Goal: Task Accomplishment & Management: Manage account settings

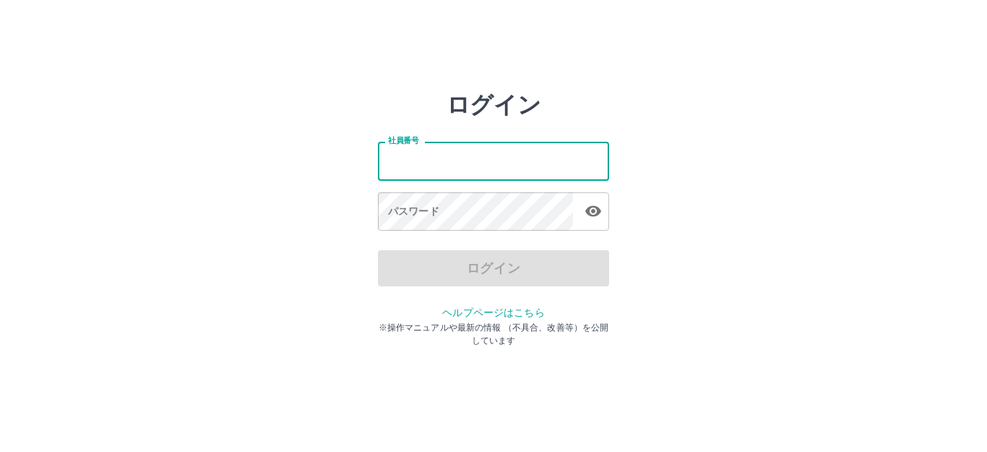
type input "*******"
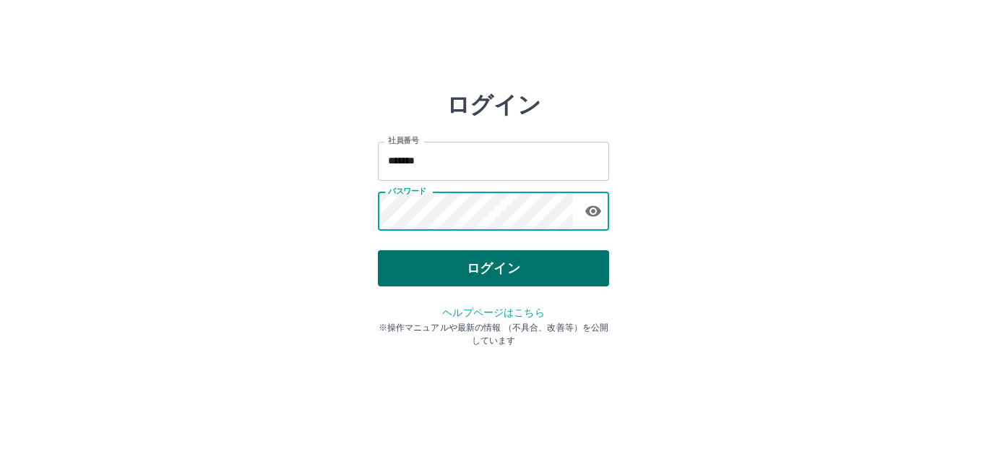
click at [476, 256] on button "ログイン" at bounding box center [493, 268] width 231 height 36
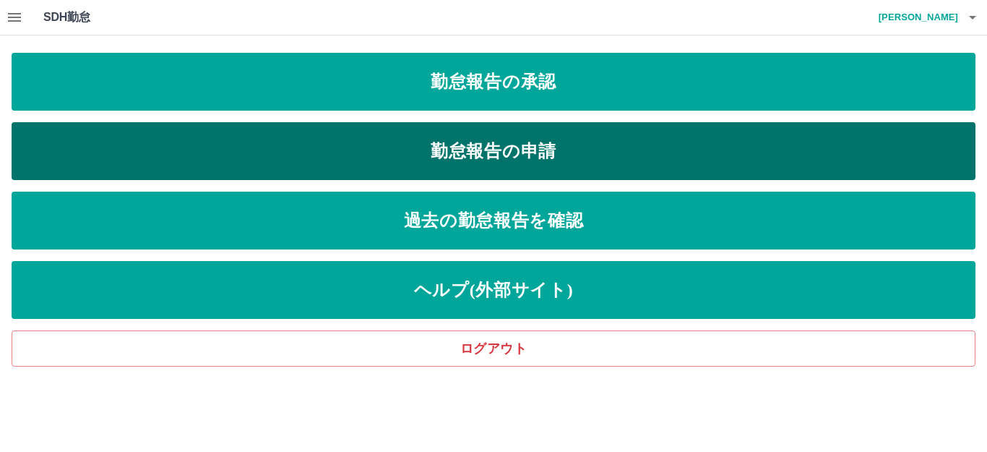
click at [552, 139] on link "勤怠報告の申請" at bounding box center [494, 151] width 964 height 58
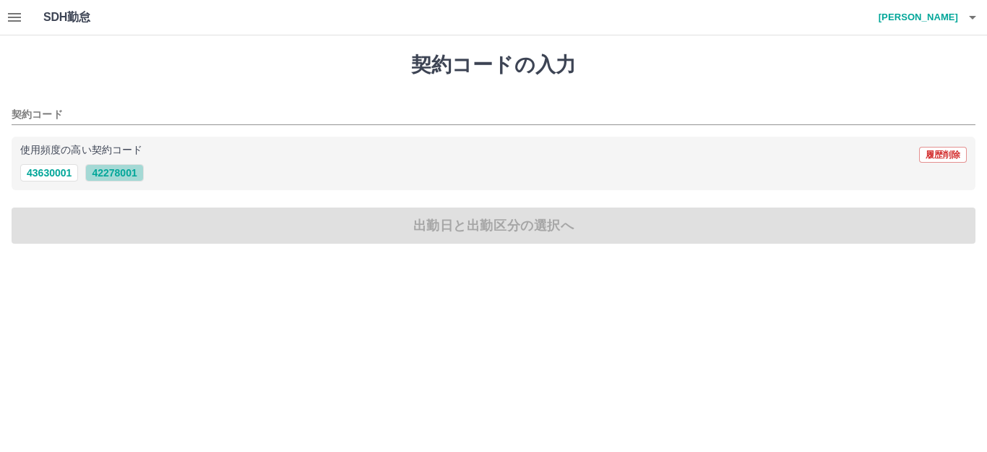
click at [129, 173] on button "42278001" at bounding box center [114, 172] width 58 height 17
type input "********"
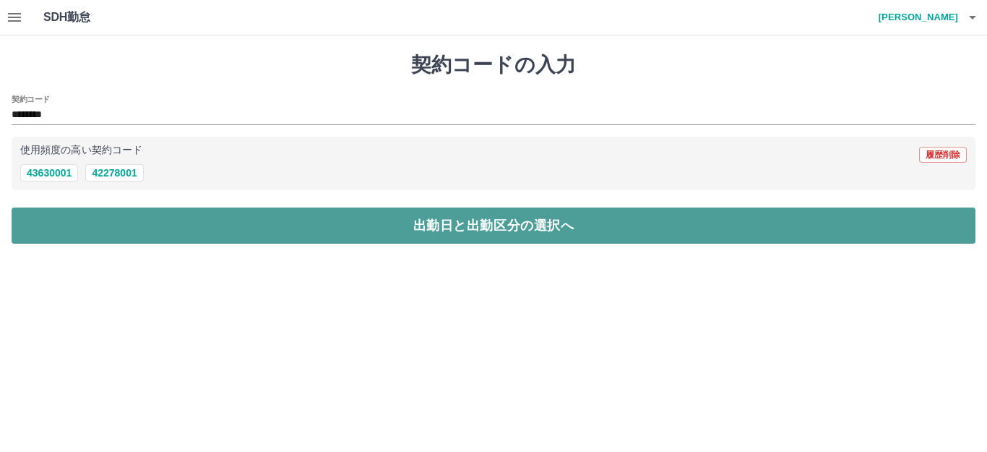
click at [140, 218] on button "出勤日と出勤区分の選択へ" at bounding box center [494, 225] width 964 height 36
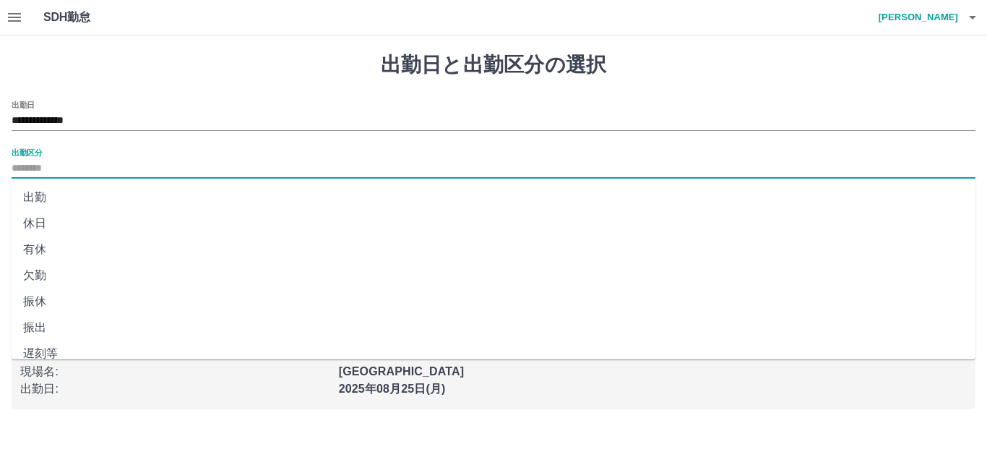
click at [98, 169] on input "出勤区分" at bounding box center [494, 169] width 964 height 18
click at [56, 192] on li "出勤" at bounding box center [494, 197] width 964 height 26
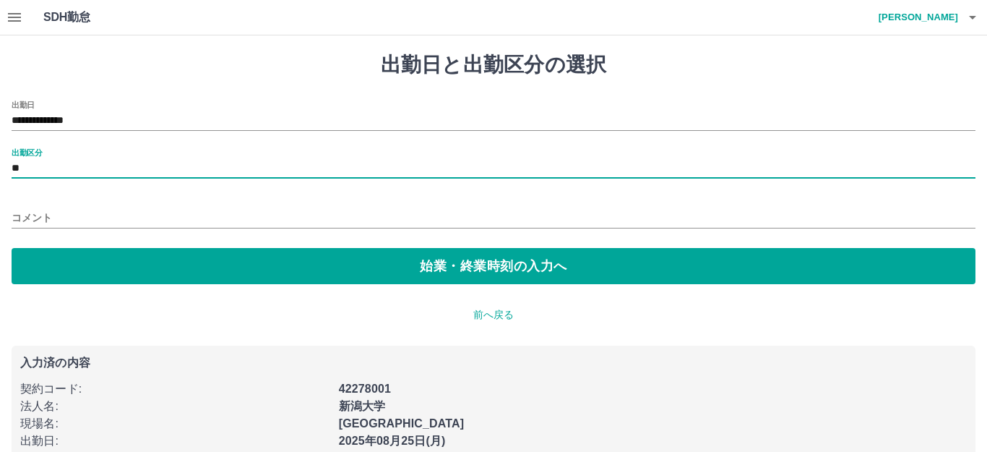
type input "**"
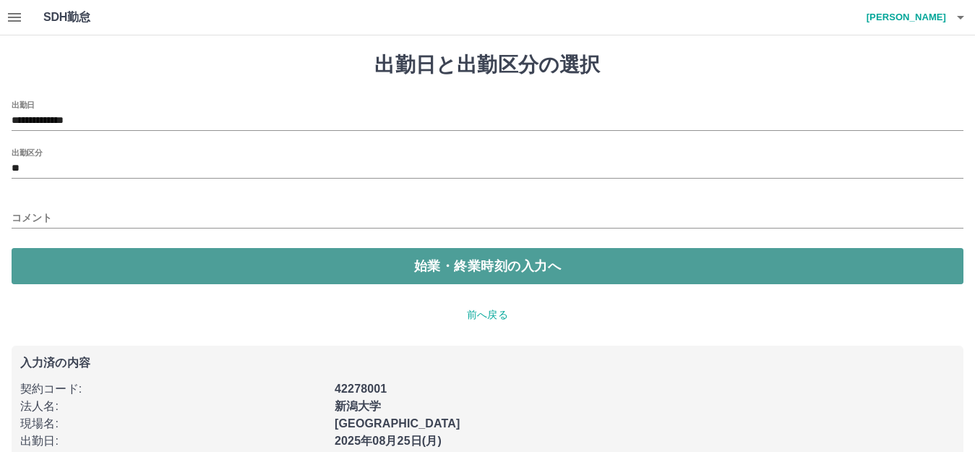
click at [48, 262] on button "始業・終業時刻の入力へ" at bounding box center [488, 266] width 952 height 36
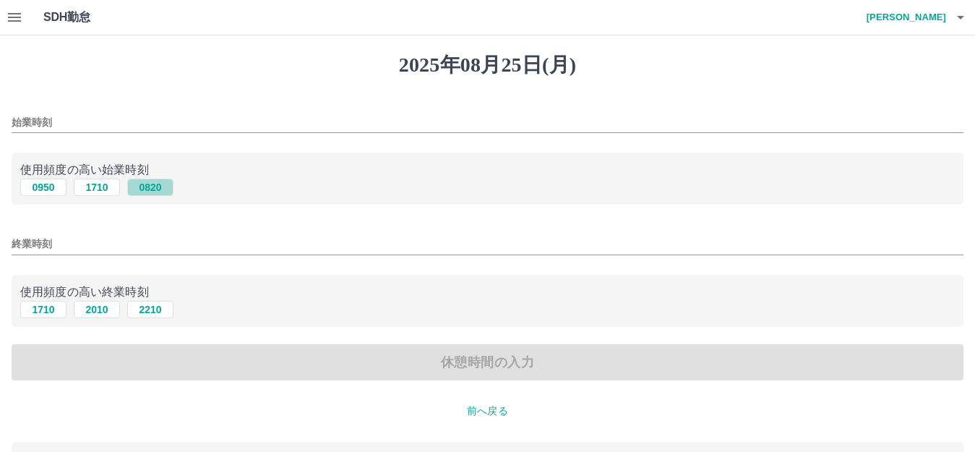
click at [165, 188] on button "0820" at bounding box center [150, 187] width 46 height 17
type input "****"
click at [42, 314] on button "1710" at bounding box center [43, 309] width 46 height 17
type input "****"
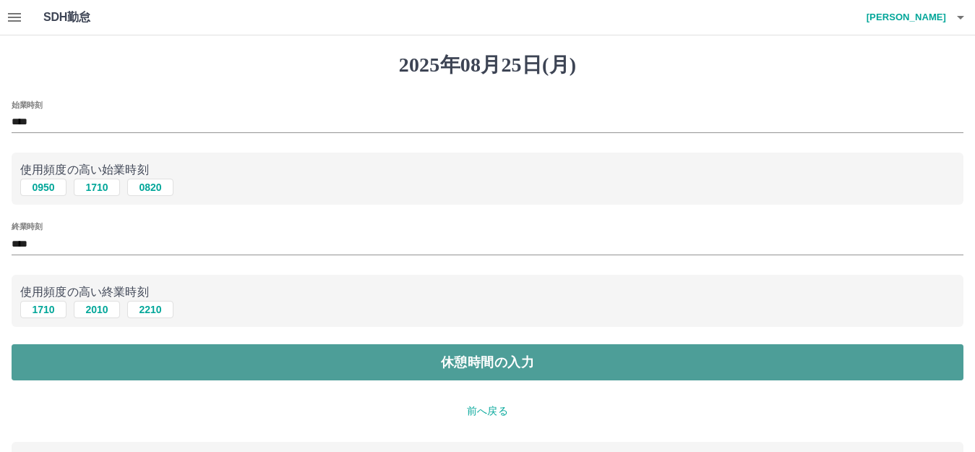
click at [69, 364] on button "休憩時間の入力" at bounding box center [488, 362] width 952 height 36
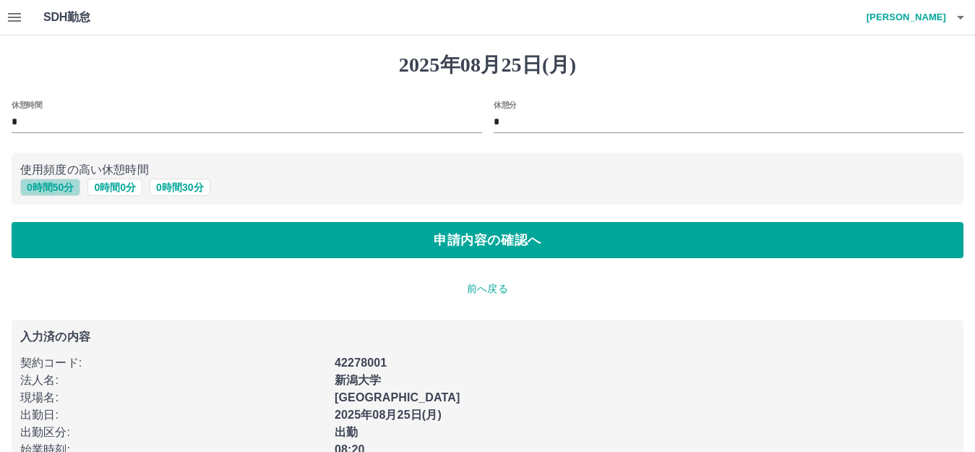
click at [59, 188] on button "0 時間 50 分" at bounding box center [50, 187] width 60 height 17
type input "**"
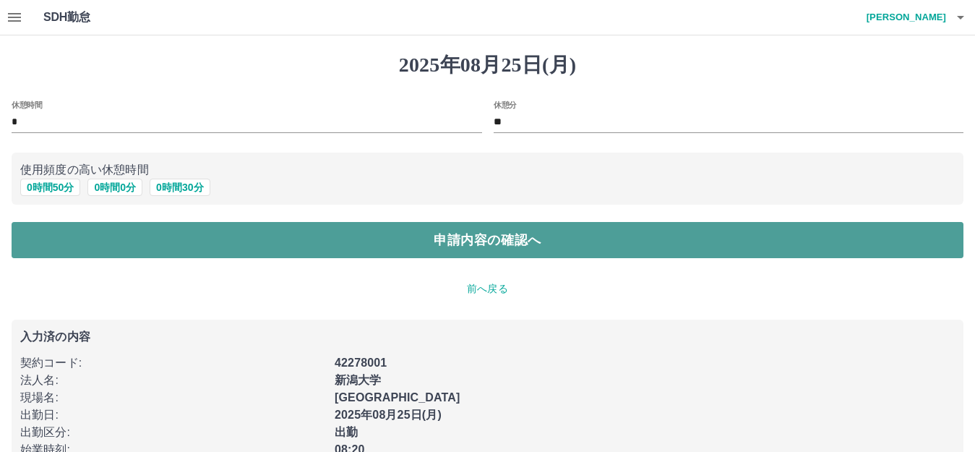
click at [163, 246] on button "申請内容の確認へ" at bounding box center [488, 240] width 952 height 36
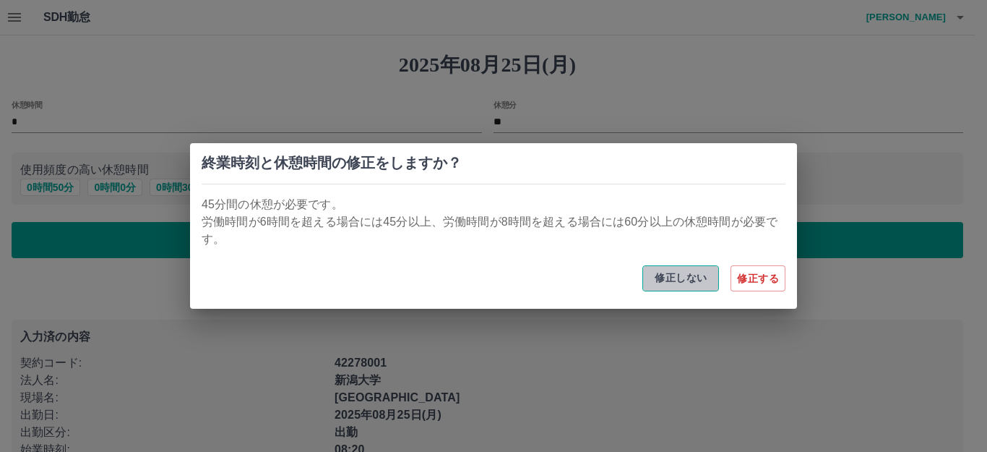
click at [666, 286] on button "修正しない" at bounding box center [681, 278] width 77 height 26
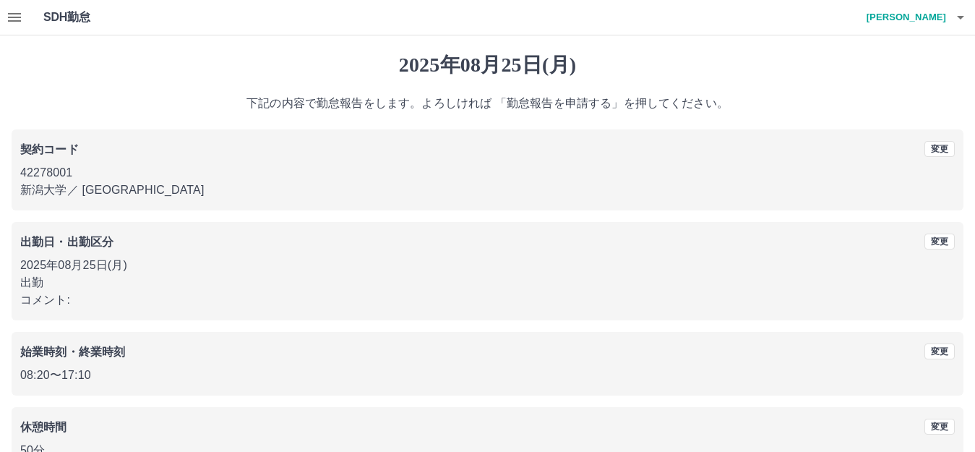
scroll to position [90, 0]
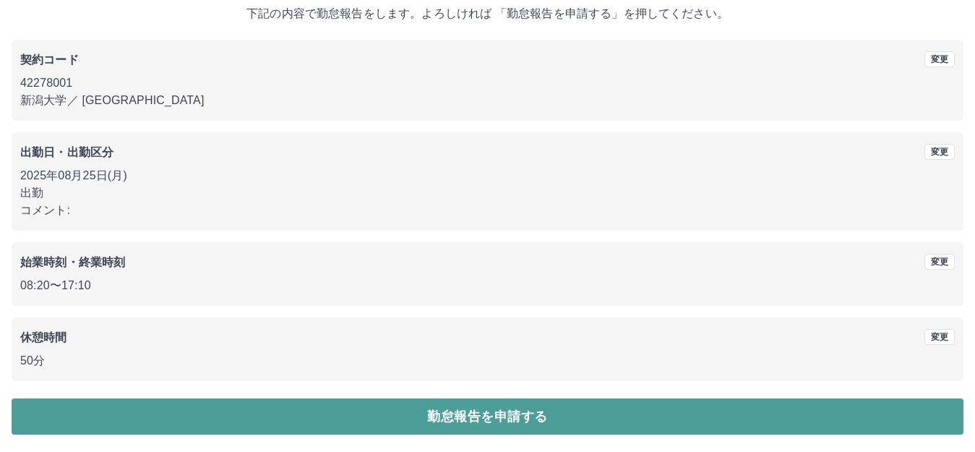
click at [425, 408] on button "勤怠報告を申請する" at bounding box center [488, 416] width 952 height 36
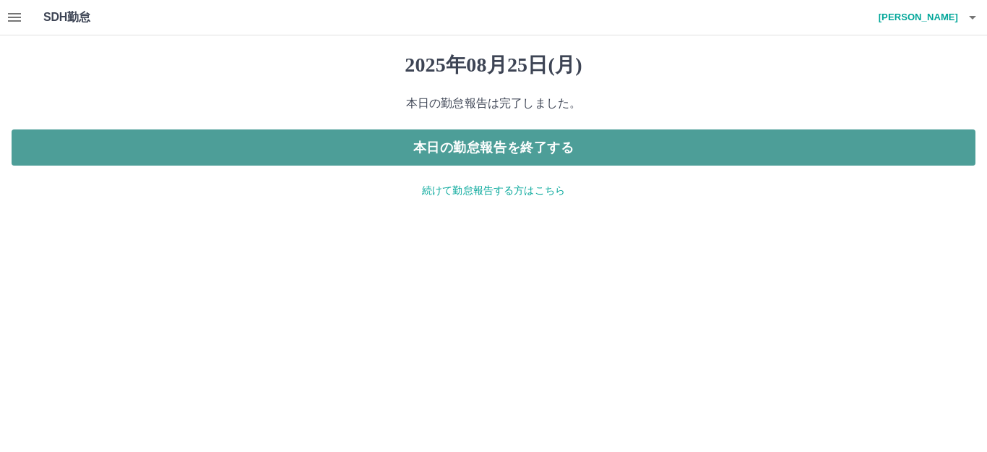
click at [654, 144] on button "本日の勤怠報告を終了する" at bounding box center [494, 147] width 964 height 36
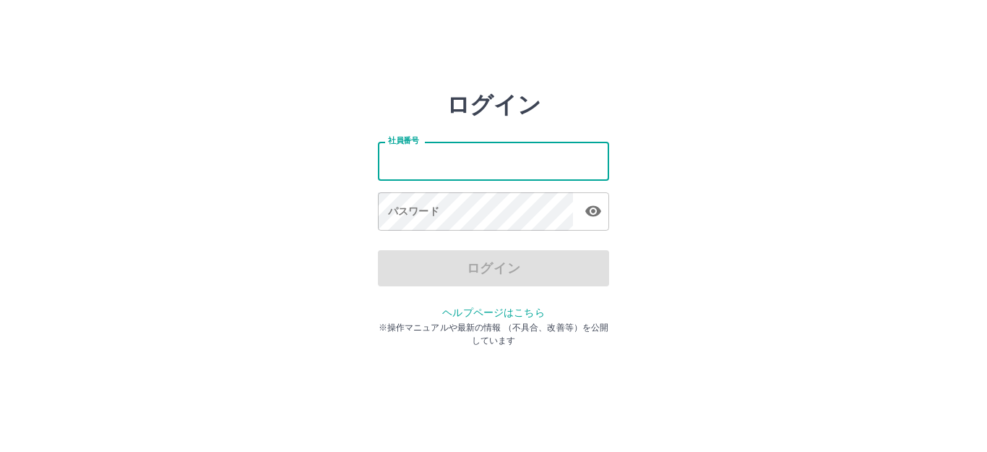
click at [525, 159] on input "社員番号" at bounding box center [493, 161] width 231 height 38
type input "*******"
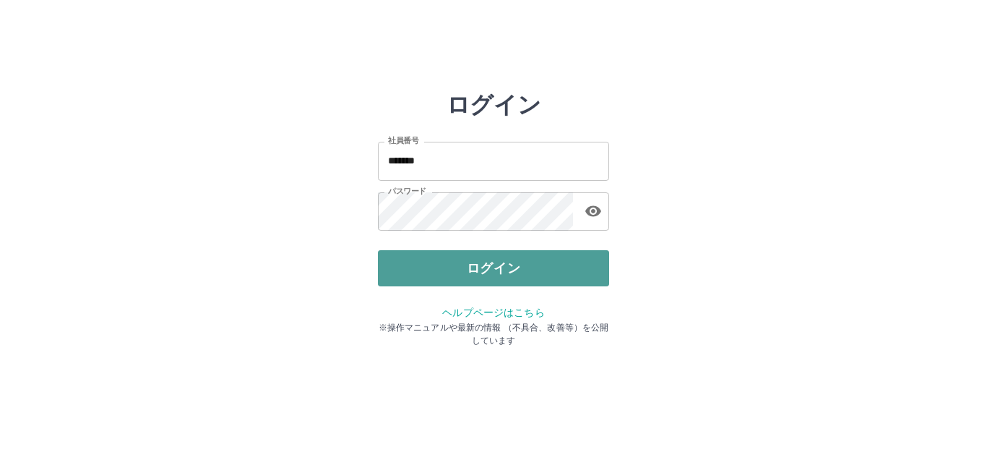
click at [497, 275] on button "ログイン" at bounding box center [493, 268] width 231 height 36
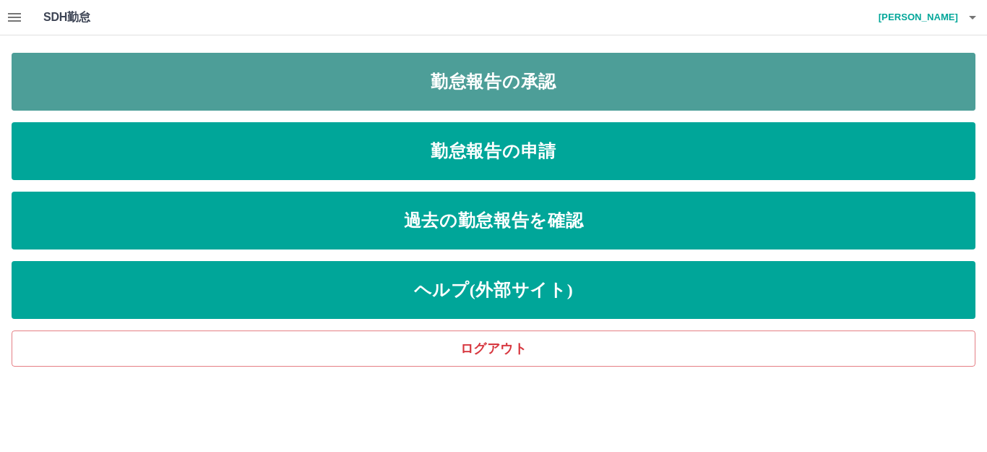
click at [704, 97] on link "勤怠報告の承認" at bounding box center [494, 82] width 964 height 58
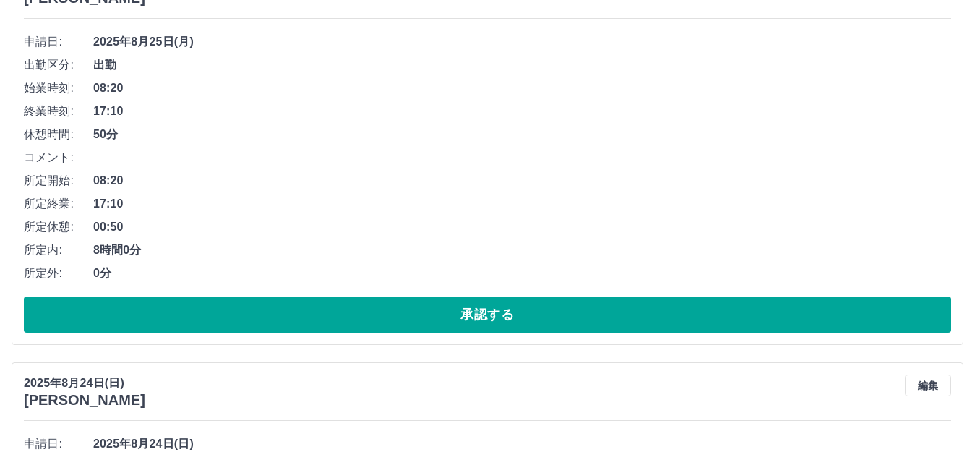
scroll to position [199, 0]
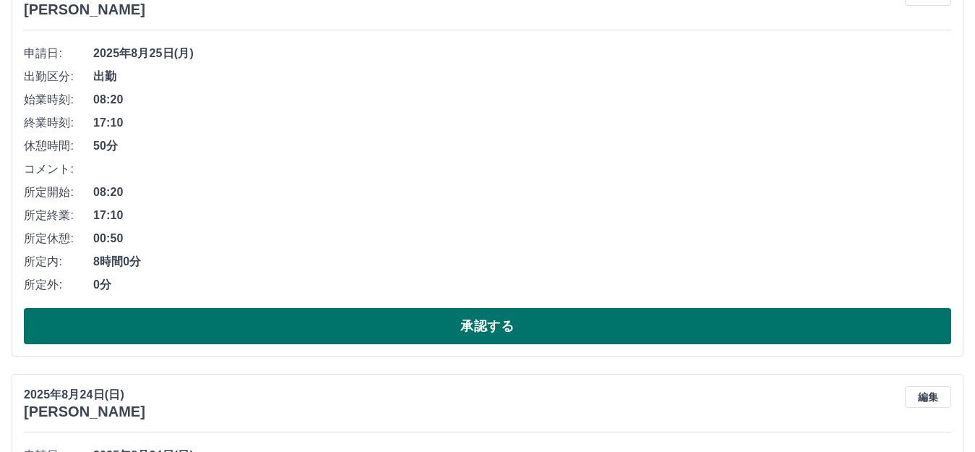
click at [457, 325] on button "承認する" at bounding box center [487, 326] width 927 height 36
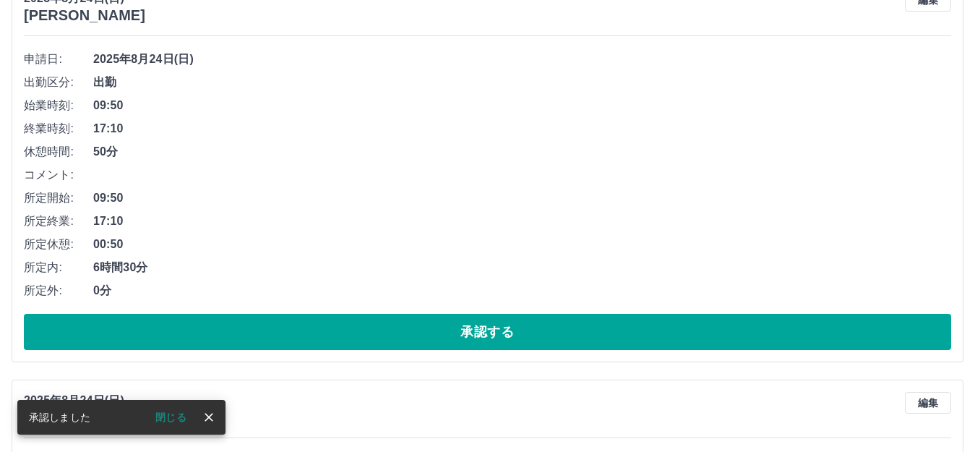
scroll to position [203, 0]
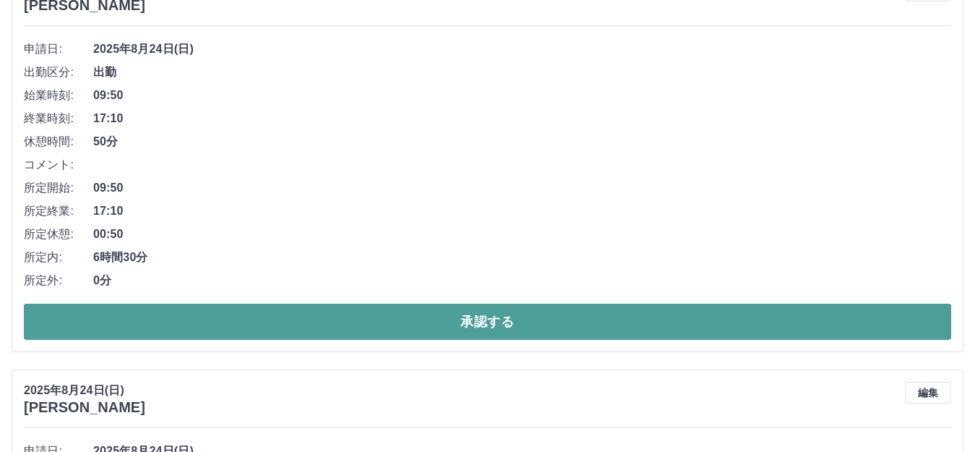
click at [539, 311] on button "承認する" at bounding box center [487, 322] width 927 height 36
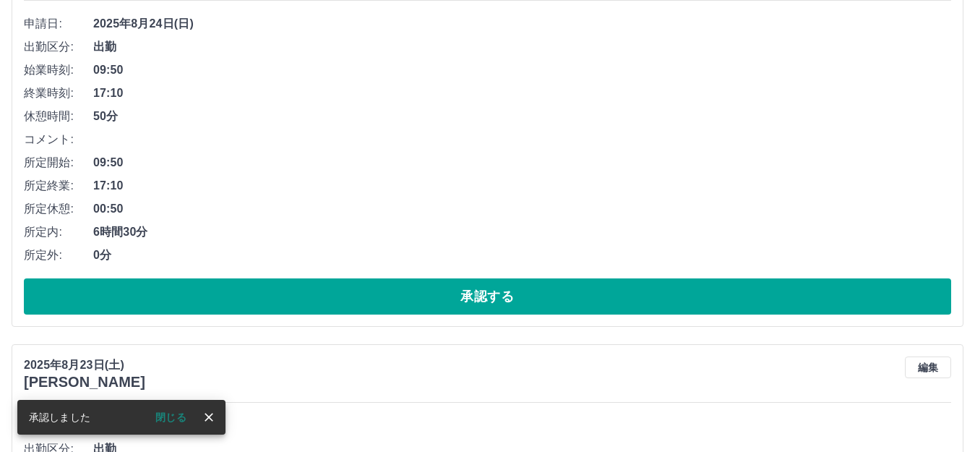
scroll to position [207, 0]
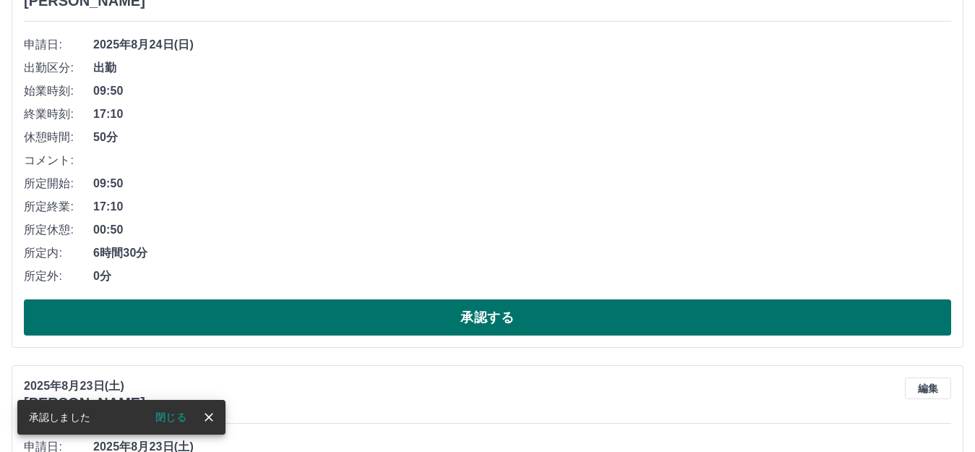
click at [278, 319] on button "承認する" at bounding box center [487, 317] width 927 height 36
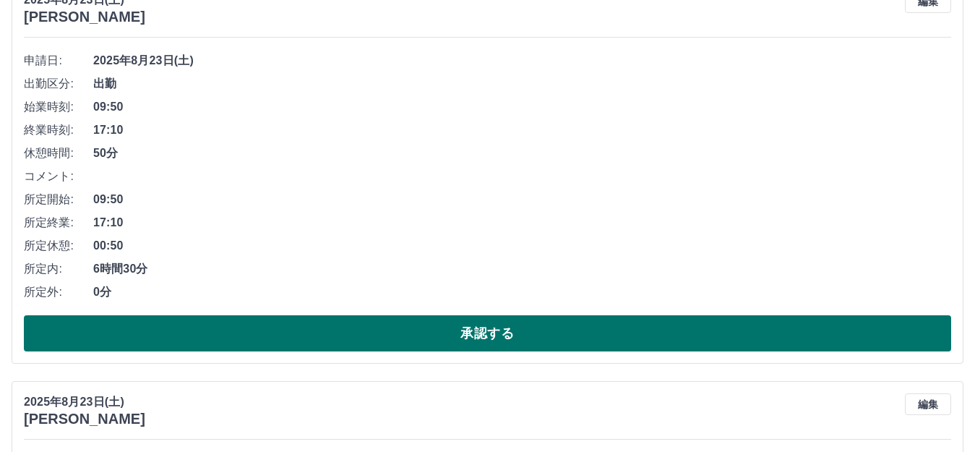
scroll to position [217, 0]
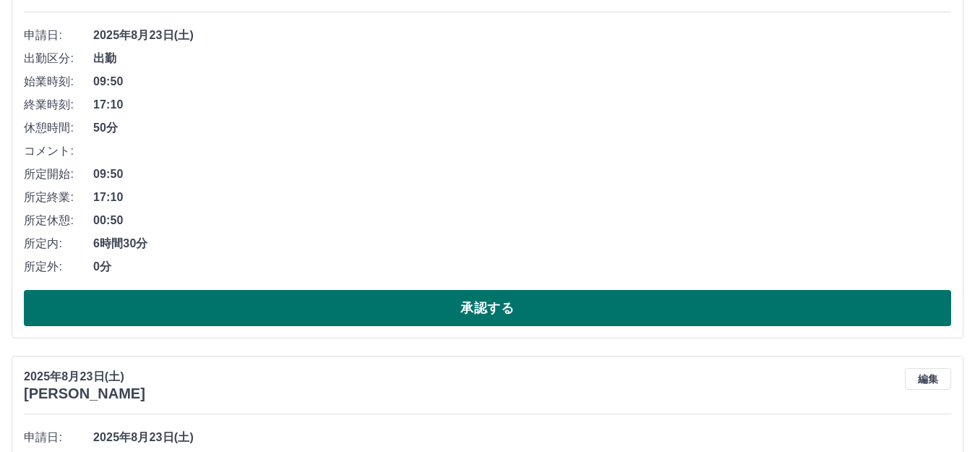
click at [152, 299] on button "承認する" at bounding box center [487, 308] width 927 height 36
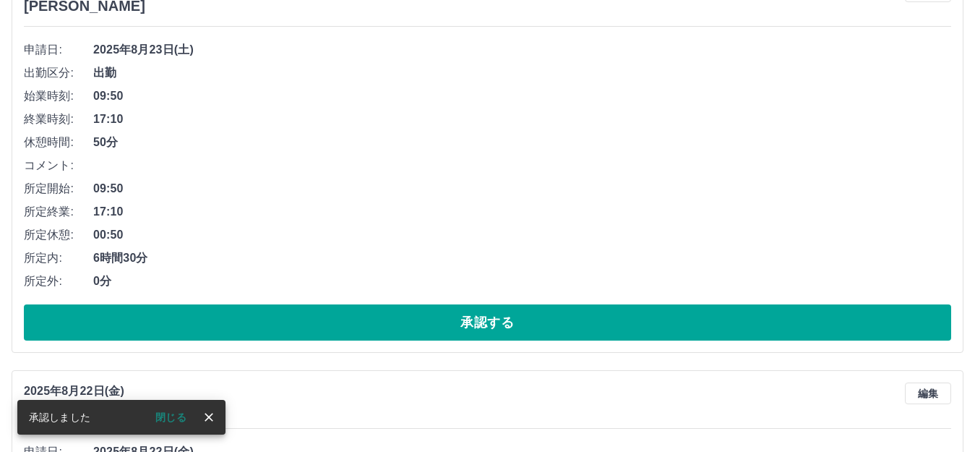
scroll to position [231, 0]
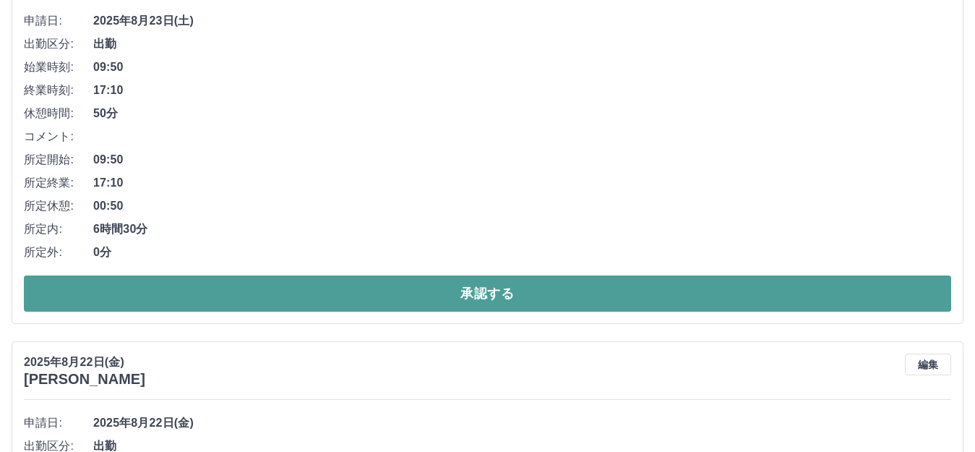
click at [399, 301] on button "承認する" at bounding box center [487, 293] width 927 height 36
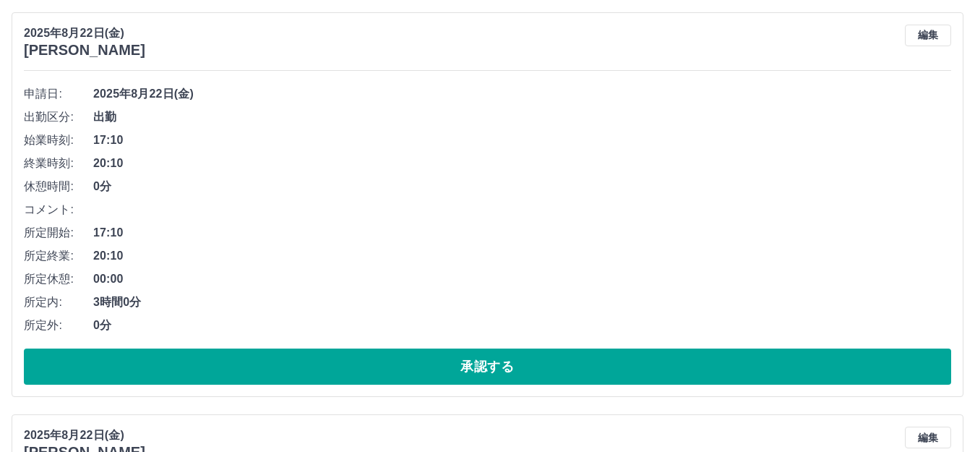
scroll to position [168, 0]
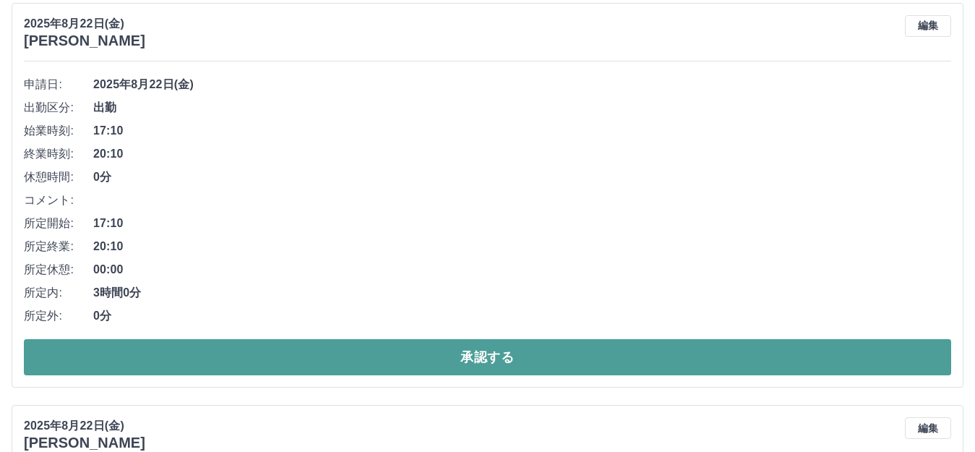
click at [390, 368] on button "承認する" at bounding box center [487, 357] width 927 height 36
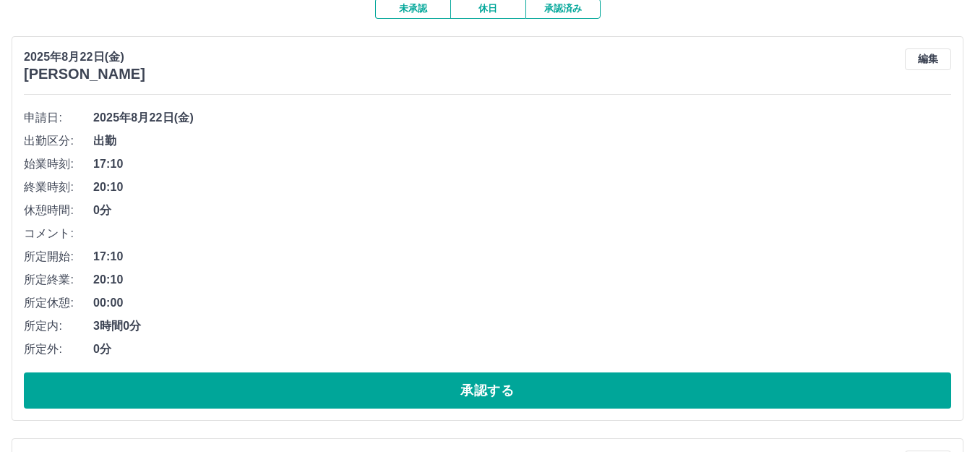
scroll to position [143, 0]
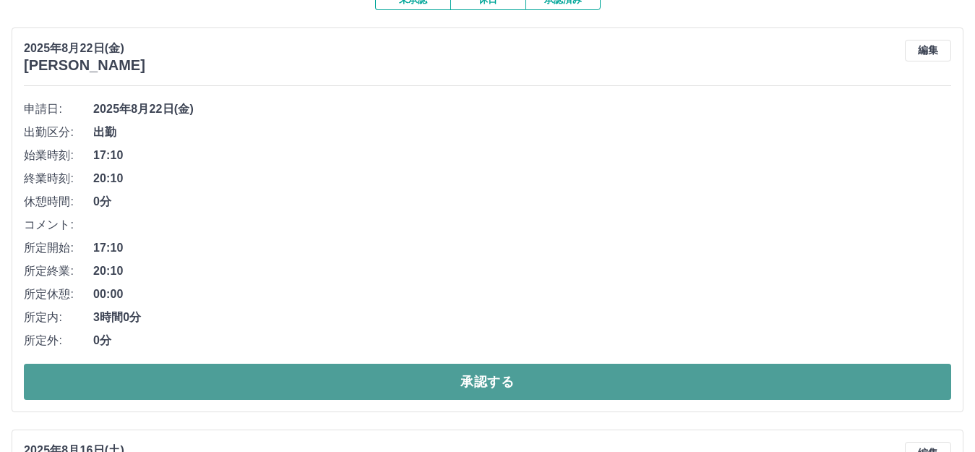
click at [438, 386] on button "承認する" at bounding box center [487, 382] width 927 height 36
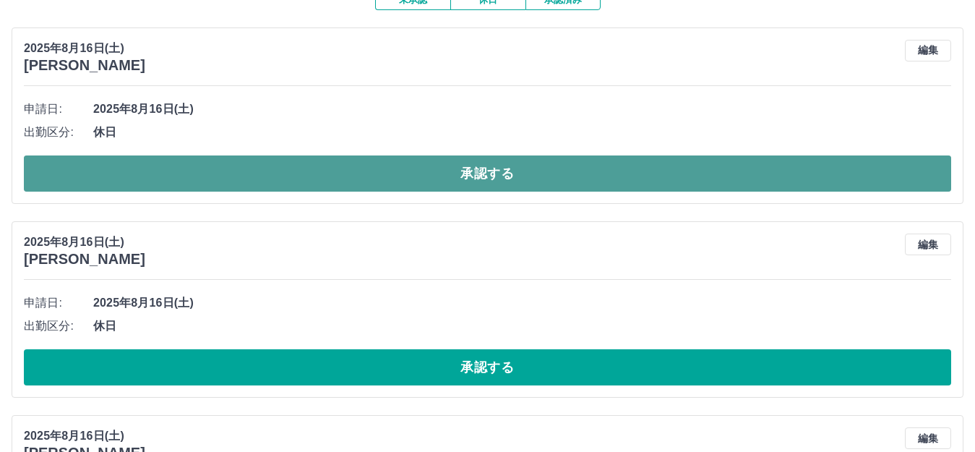
click at [592, 186] on button "承認する" at bounding box center [487, 173] width 927 height 36
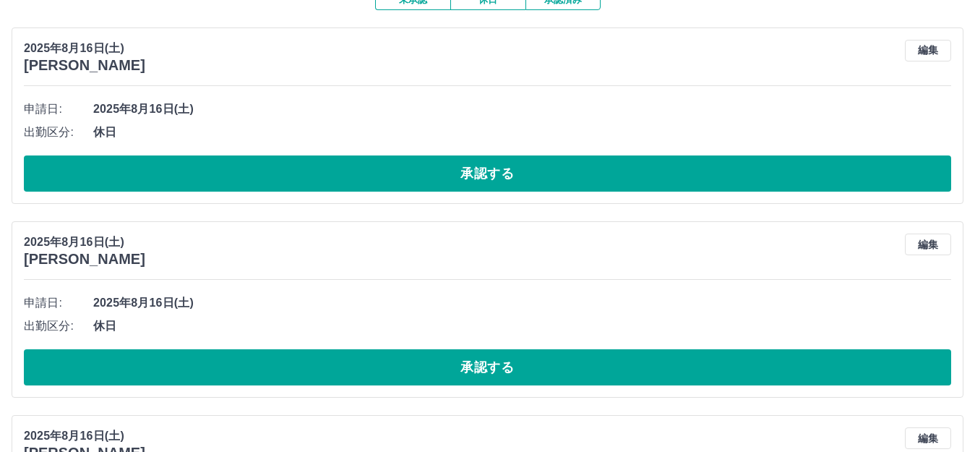
click at [545, 80] on div "2025年8月16日(土) 小野寺　りち 編集 申請日: 2025年8月16日(土) 出勤区分: 休日 承認する" at bounding box center [488, 115] width 952 height 176
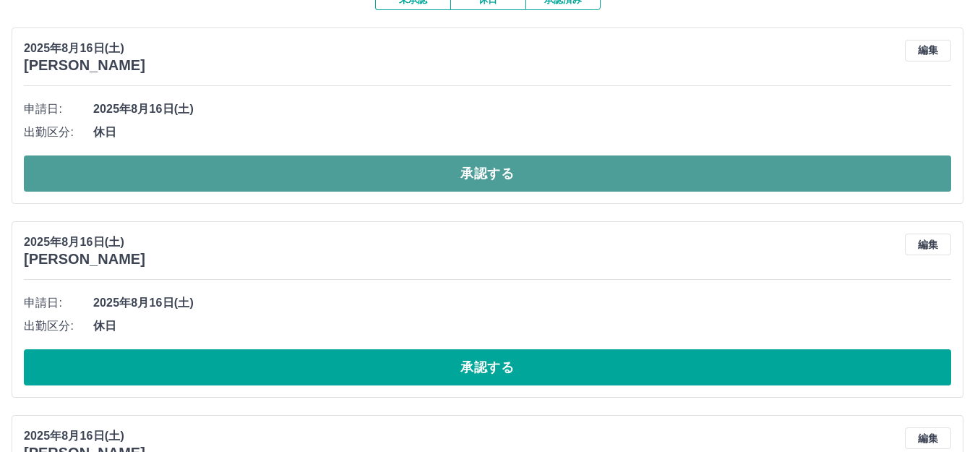
click at [574, 164] on button "承認する" at bounding box center [487, 173] width 927 height 36
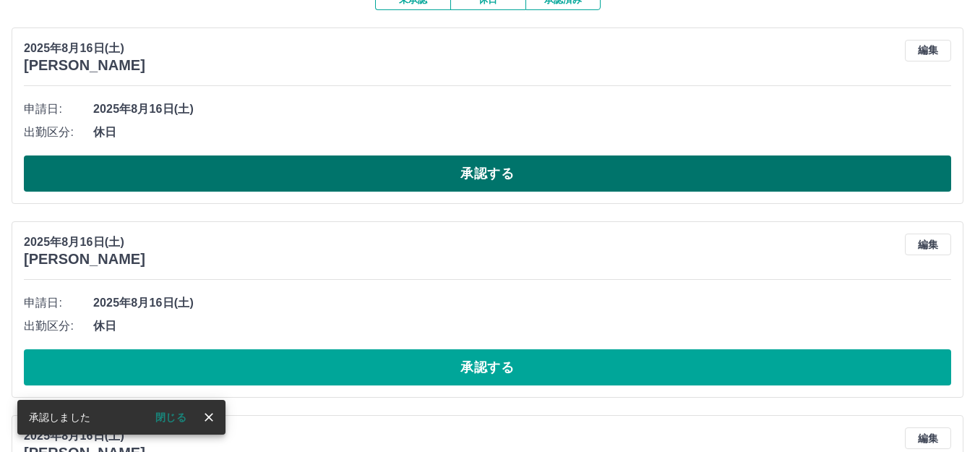
click at [536, 171] on button "承認する" at bounding box center [487, 173] width 927 height 36
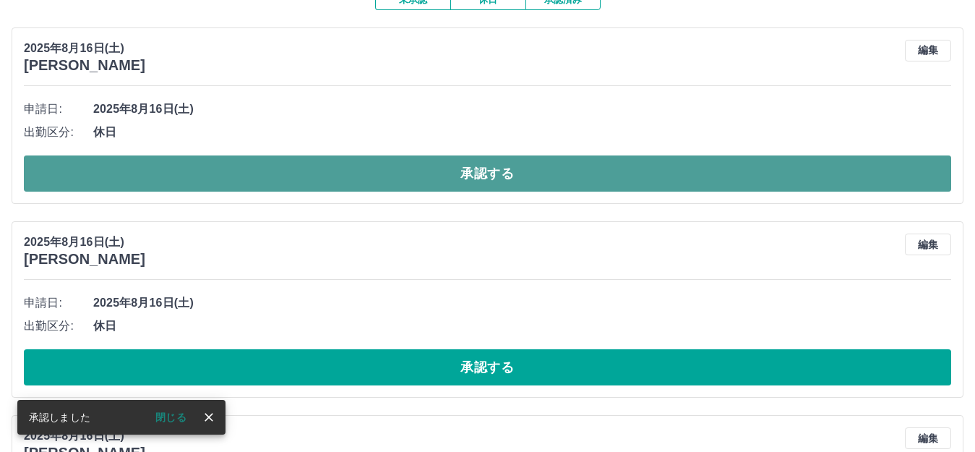
click at [494, 178] on button "承認する" at bounding box center [487, 173] width 927 height 36
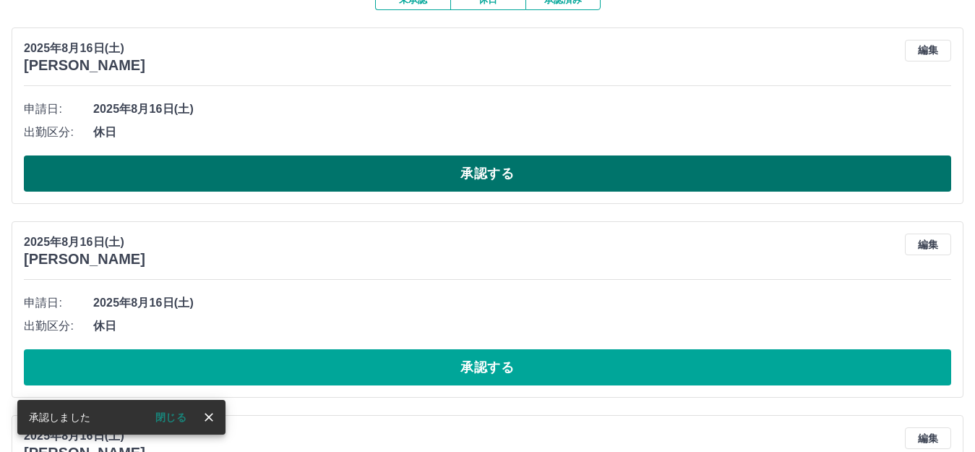
click at [502, 186] on button "承認する" at bounding box center [487, 173] width 927 height 36
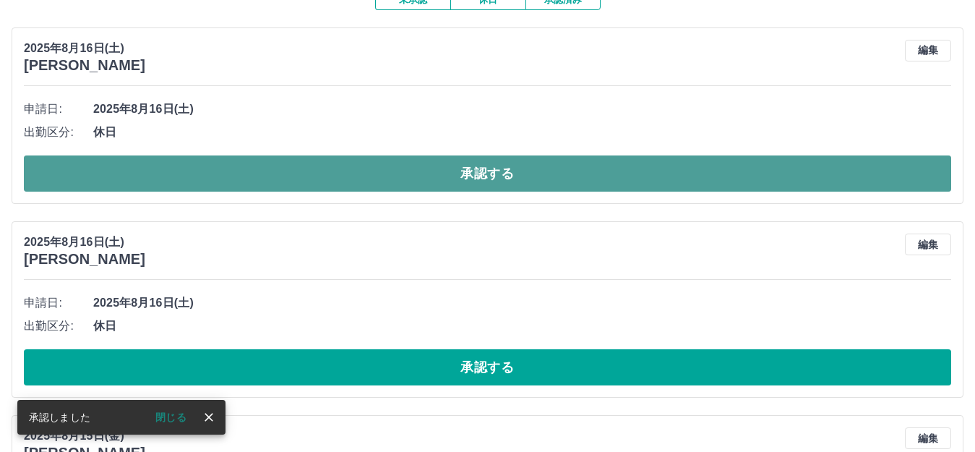
click at [503, 184] on button "承認する" at bounding box center [487, 173] width 927 height 36
click at [589, 176] on button "承認する" at bounding box center [487, 173] width 927 height 36
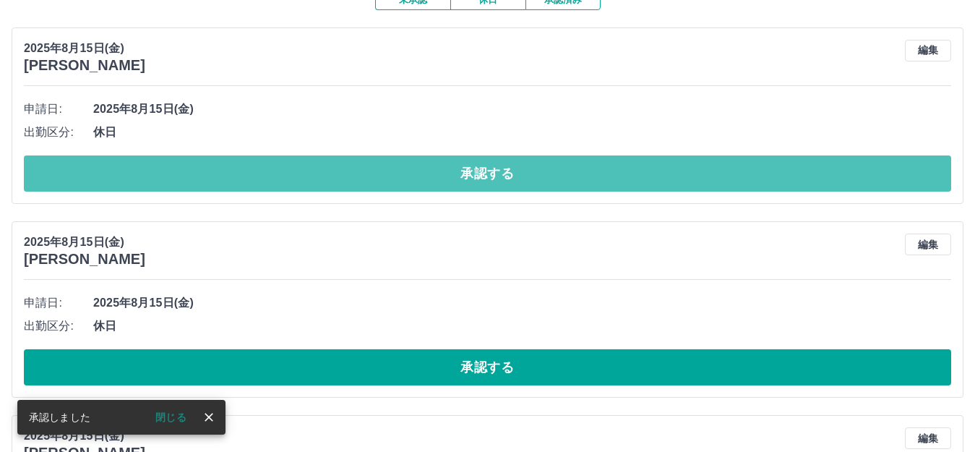
click at [589, 176] on button "承認する" at bounding box center [487, 173] width 927 height 36
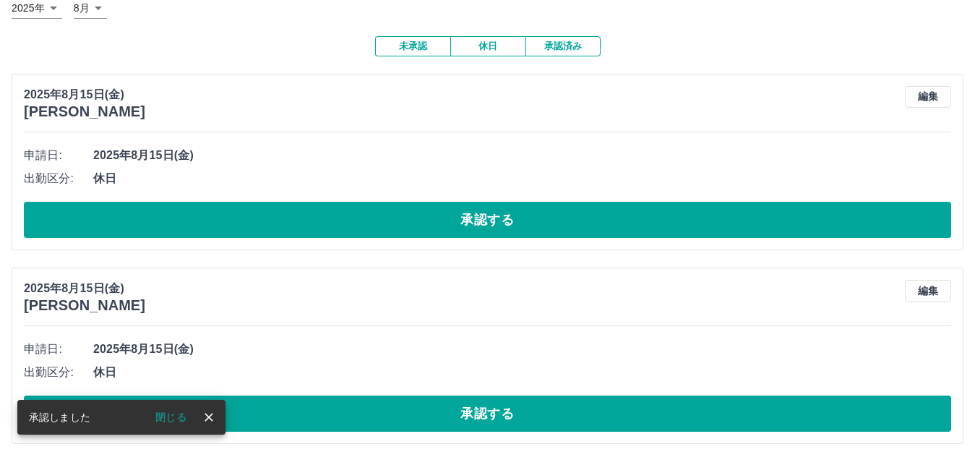
scroll to position [71, 0]
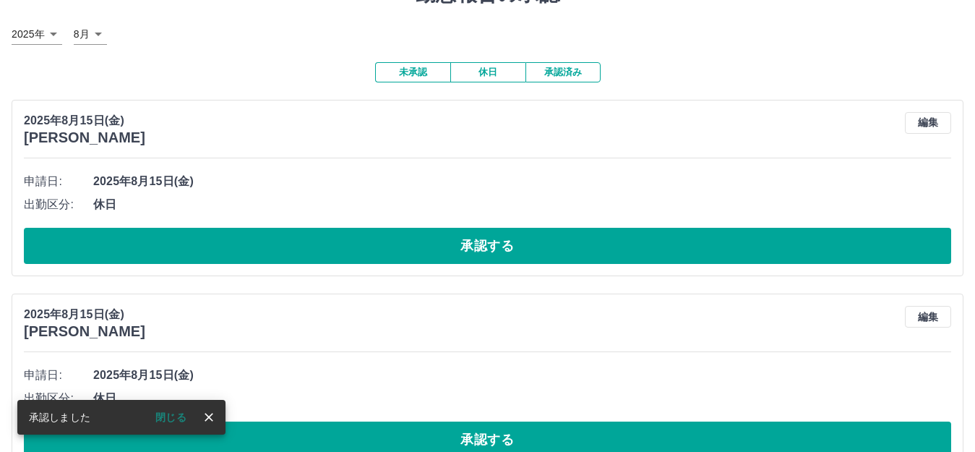
click at [591, 67] on button "承認済み" at bounding box center [562, 72] width 75 height 20
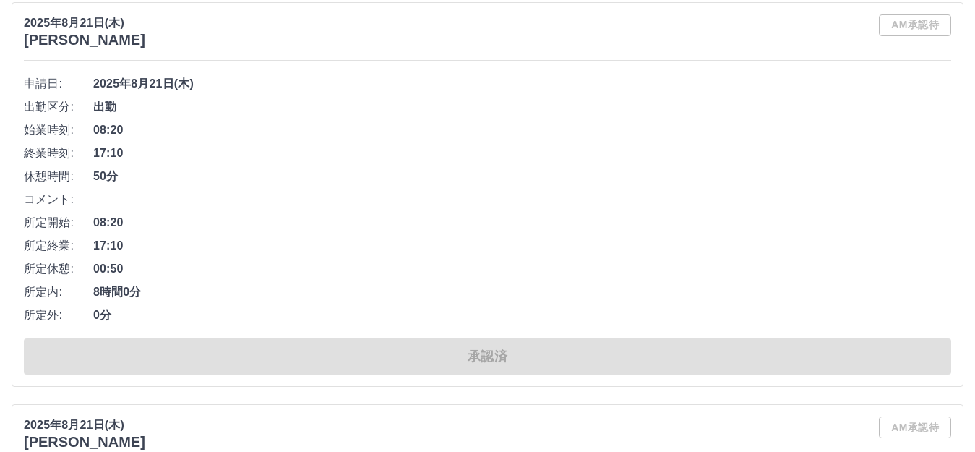
scroll to position [9827, 0]
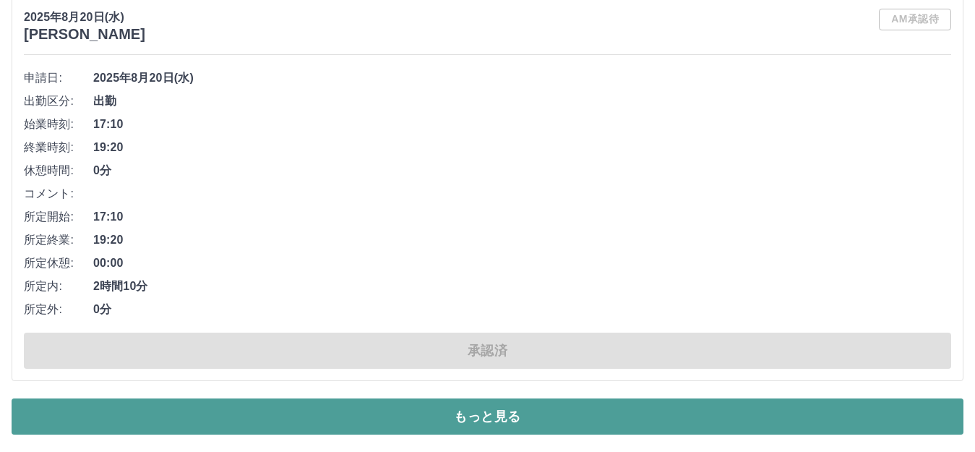
click at [570, 418] on button "もっと見る" at bounding box center [488, 416] width 952 height 36
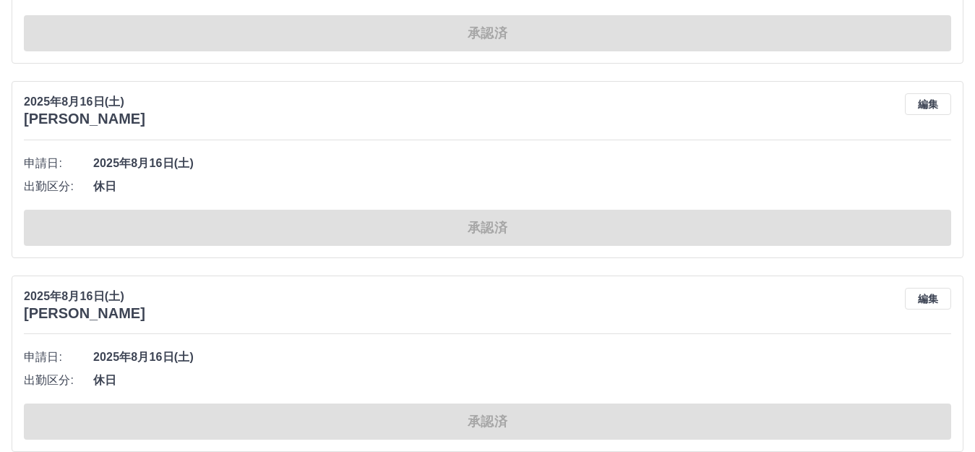
scroll to position [19116, 0]
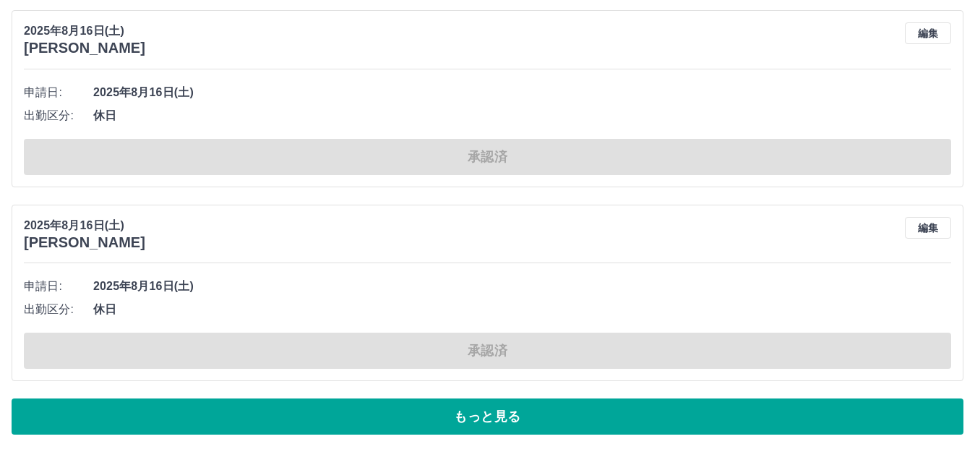
click at [541, 418] on button "もっと見る" at bounding box center [488, 416] width 952 height 36
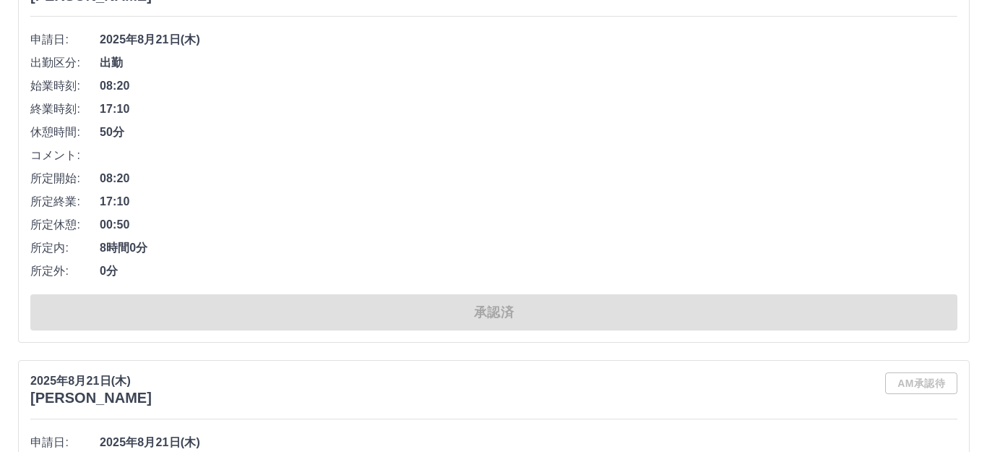
scroll to position [0, 0]
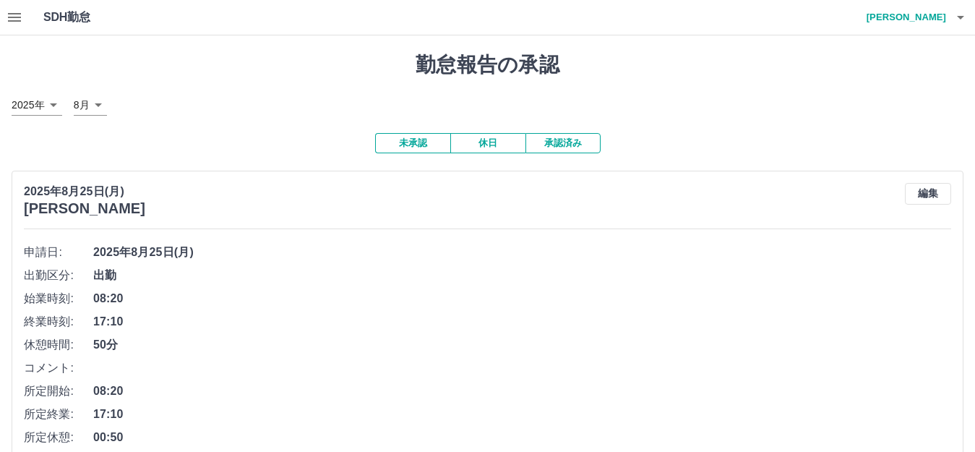
click at [428, 145] on button "未承認" at bounding box center [412, 143] width 75 height 20
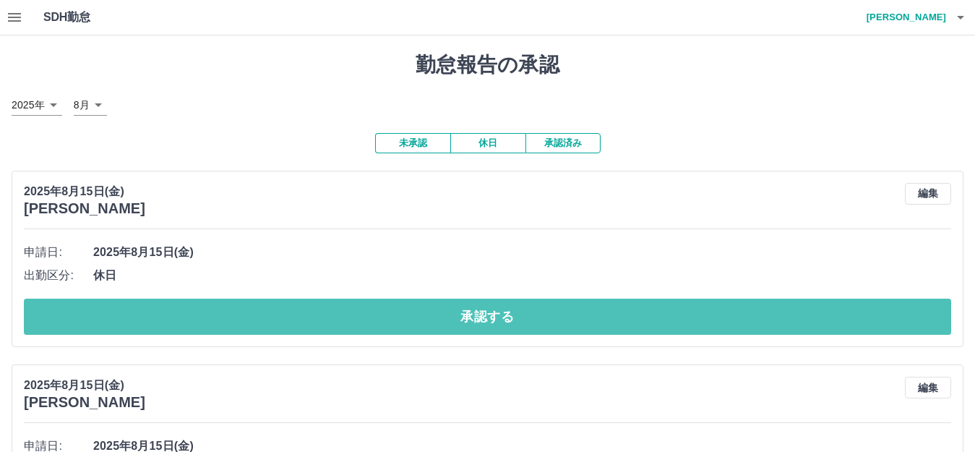
drag, startPoint x: 522, startPoint y: 314, endPoint x: 485, endPoint y: 293, distance: 42.4
click at [519, 315] on button "承認する" at bounding box center [487, 317] width 927 height 36
drag, startPoint x: 527, startPoint y: 331, endPoint x: 540, endPoint y: 338, distance: 14.9
click at [540, 338] on div "2025年8月15日(金) 大塚　智子 編集 申請日: 2025年8月15日(金) 出勤区分: 休日 承認する" at bounding box center [488, 259] width 952 height 176
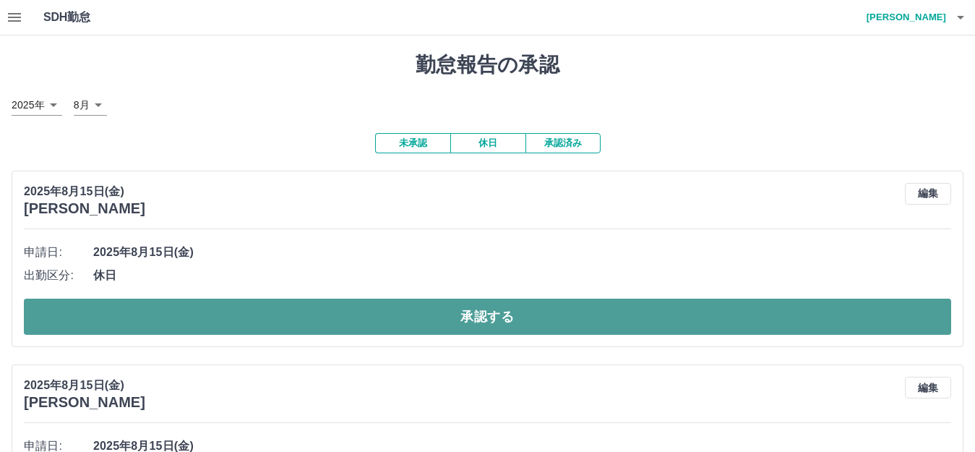
click at [325, 326] on button "承認する" at bounding box center [487, 317] width 927 height 36
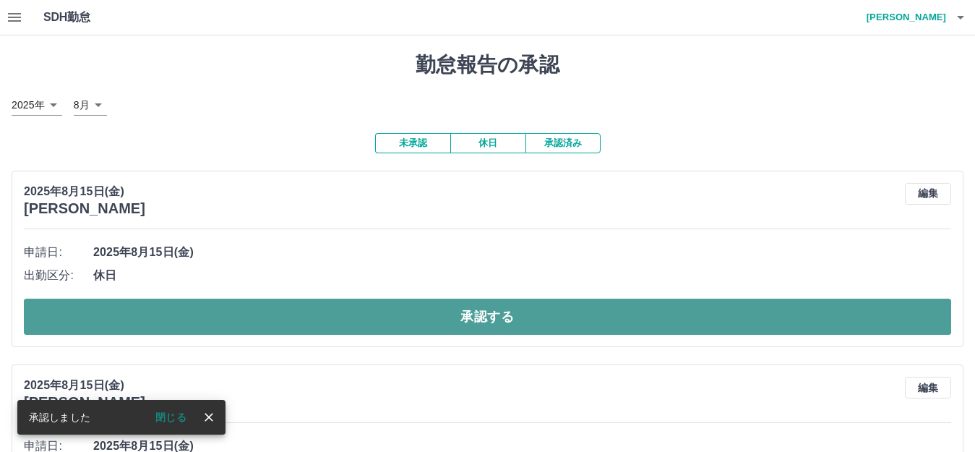
click at [385, 315] on button "承認する" at bounding box center [487, 317] width 927 height 36
click at [354, 304] on button "承認する" at bounding box center [487, 317] width 927 height 36
click at [343, 305] on button "承認する" at bounding box center [487, 317] width 927 height 36
click at [338, 317] on button "承認する" at bounding box center [487, 317] width 927 height 36
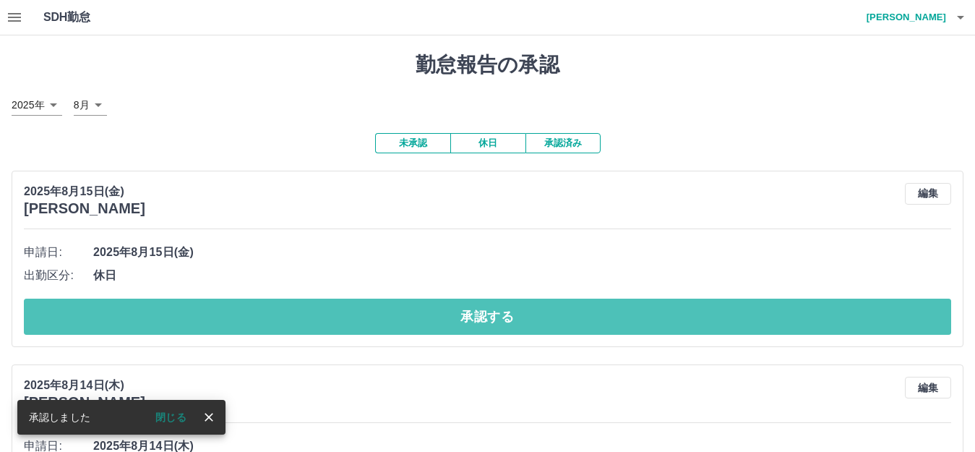
click at [338, 317] on button "承認する" at bounding box center [487, 317] width 927 height 36
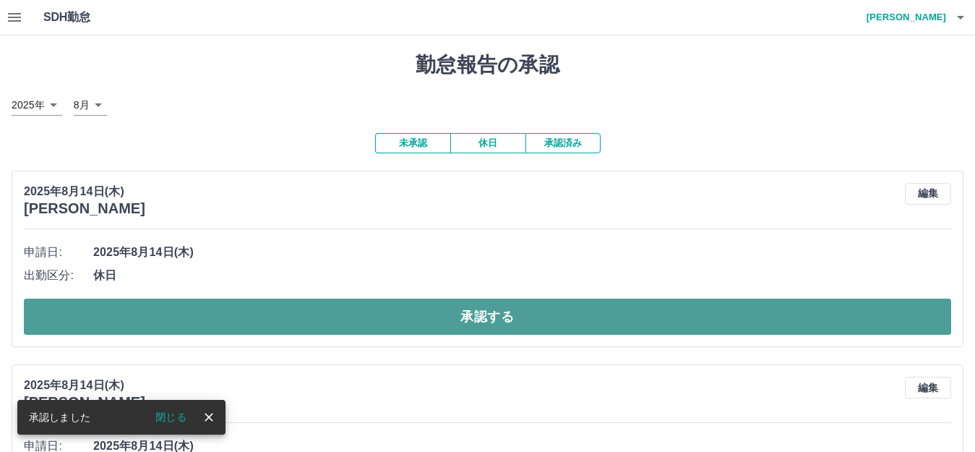
click at [324, 335] on button "承認する" at bounding box center [487, 317] width 927 height 36
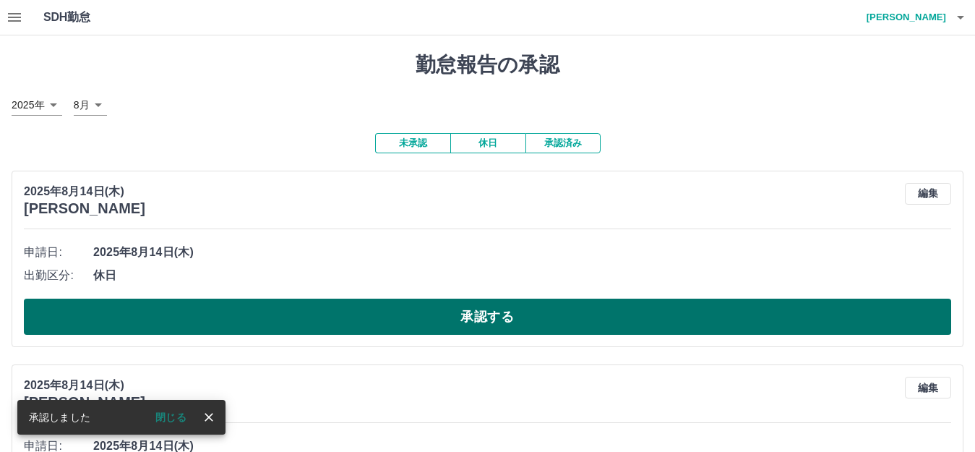
click at [328, 325] on button "承認する" at bounding box center [487, 317] width 927 height 36
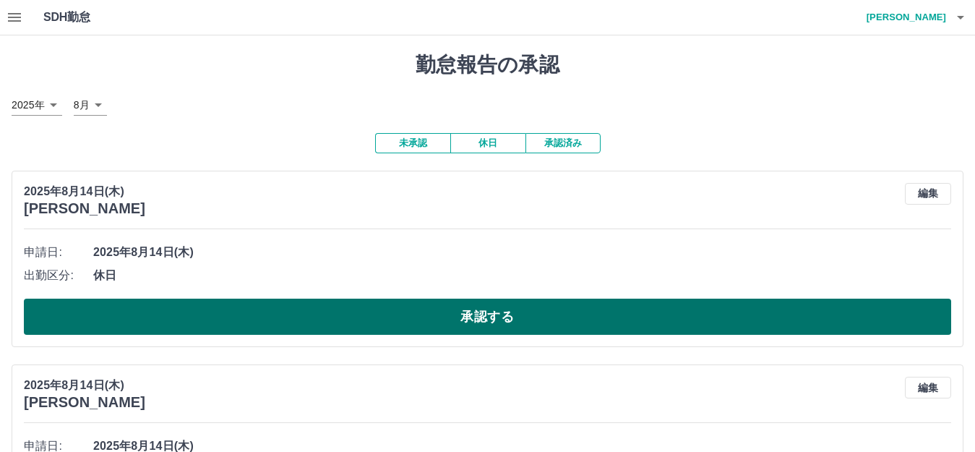
click at [328, 331] on button "承認する" at bounding box center [487, 317] width 927 height 36
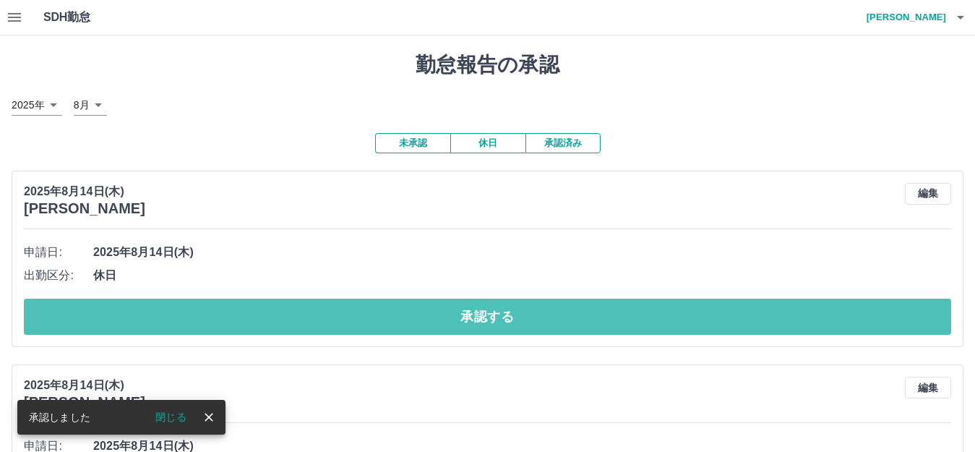
click at [340, 329] on button "承認する" at bounding box center [487, 317] width 927 height 36
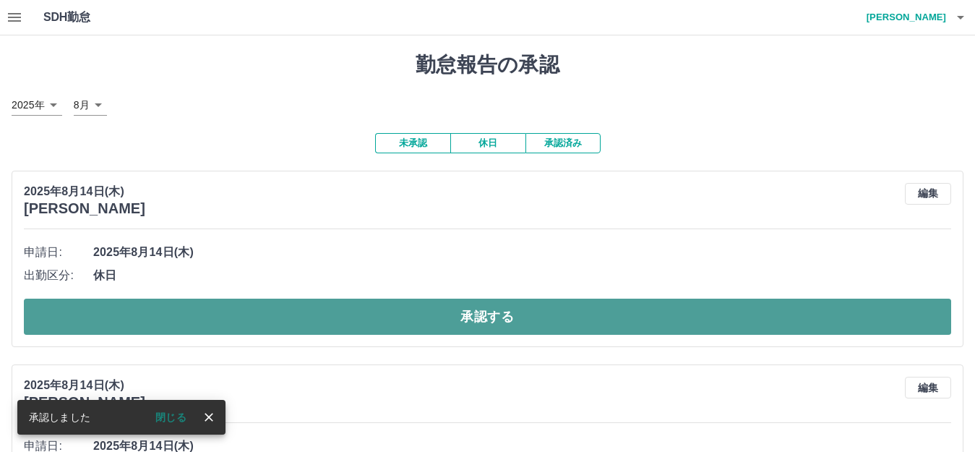
click at [325, 330] on button "承認する" at bounding box center [487, 317] width 927 height 36
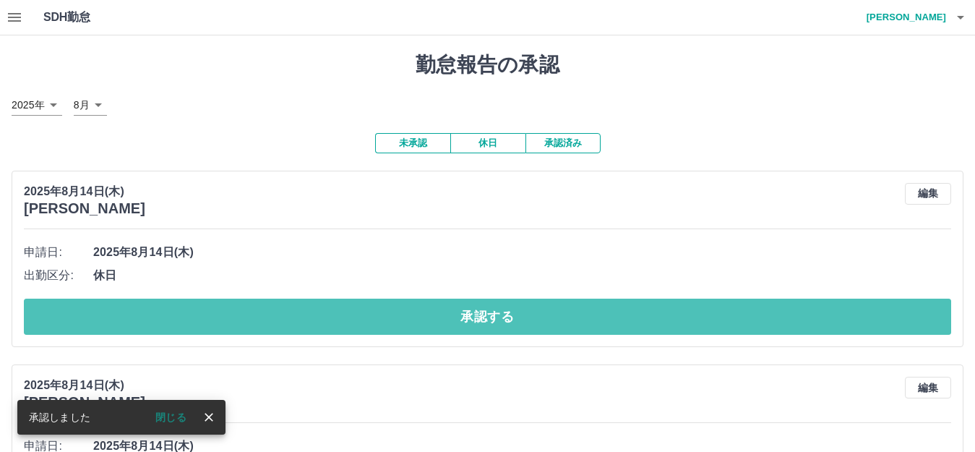
click at [324, 329] on button "承認する" at bounding box center [487, 317] width 927 height 36
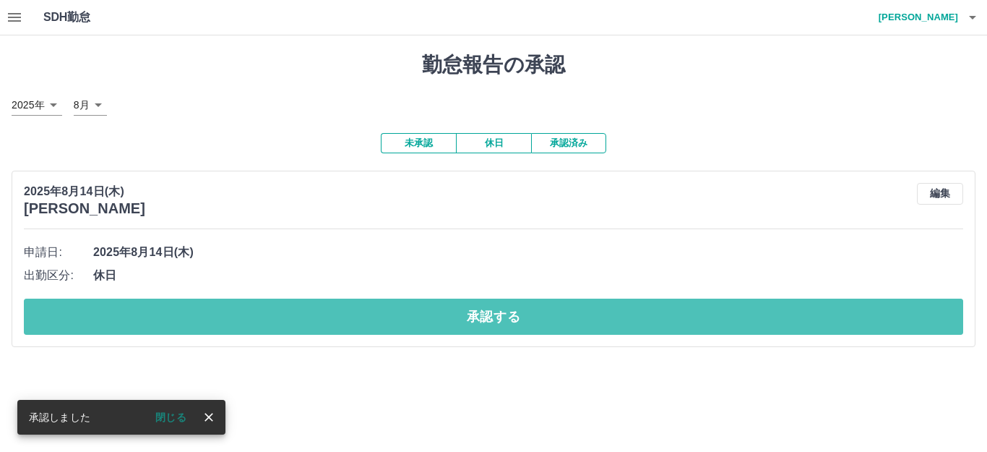
click at [309, 331] on button "承認する" at bounding box center [494, 317] width 940 height 36
